Goal: Task Accomplishment & Management: Manage account settings

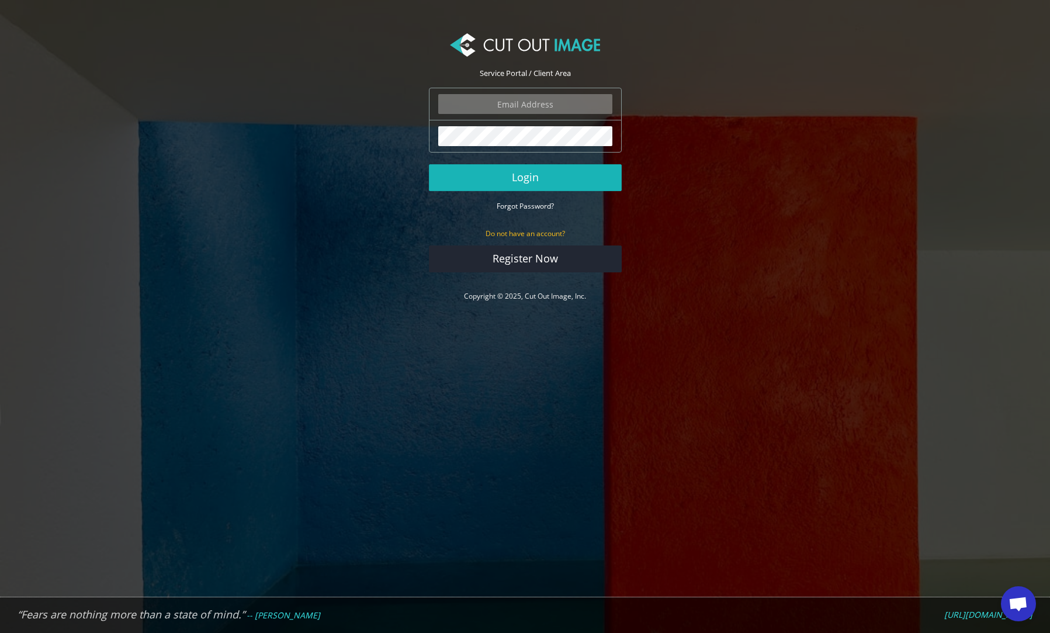
type input "ola@strandbergguitars.com"
click at [529, 175] on button "Login" at bounding box center [525, 177] width 193 height 27
